Goal: Navigation & Orientation: Find specific page/section

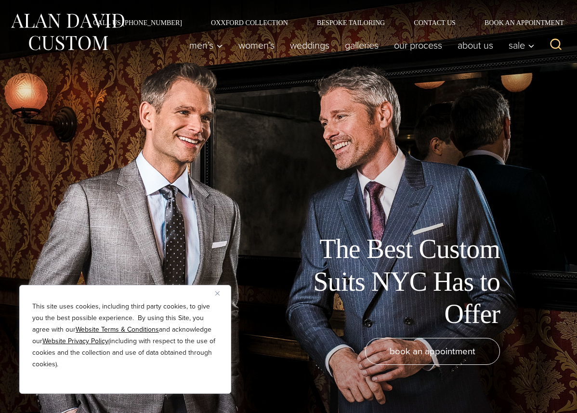
click at [215, 294] on img "Close" at bounding box center [217, 293] width 4 height 4
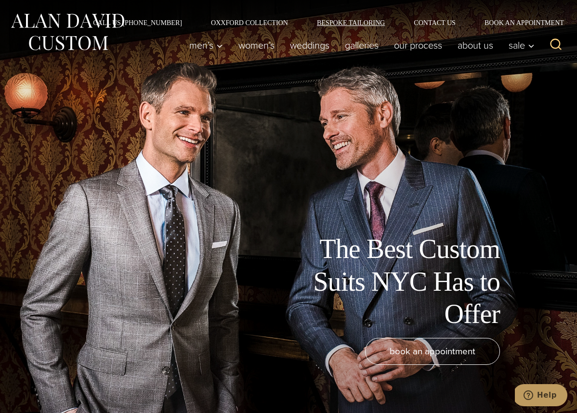
click at [337, 22] on link "Bespoke Tailoring" at bounding box center [350, 22] width 97 height 7
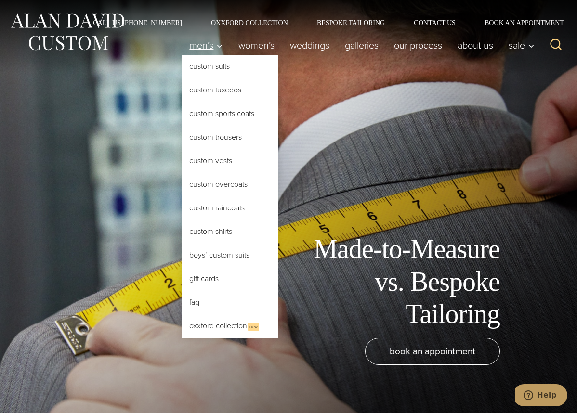
click at [207, 47] on span "Men’s" at bounding box center [206, 45] width 34 height 10
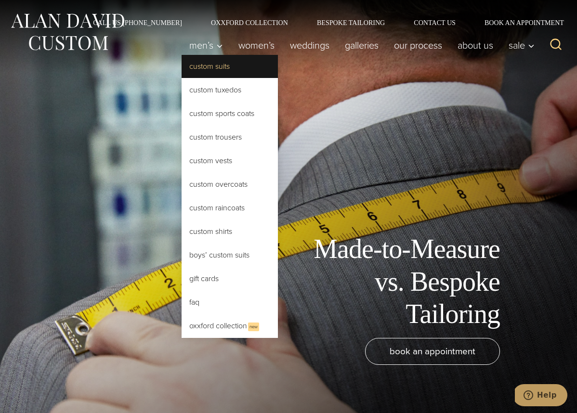
click at [219, 70] on link "Custom Suits" at bounding box center [230, 66] width 96 height 23
